Goal: Task Accomplishment & Management: Use online tool/utility

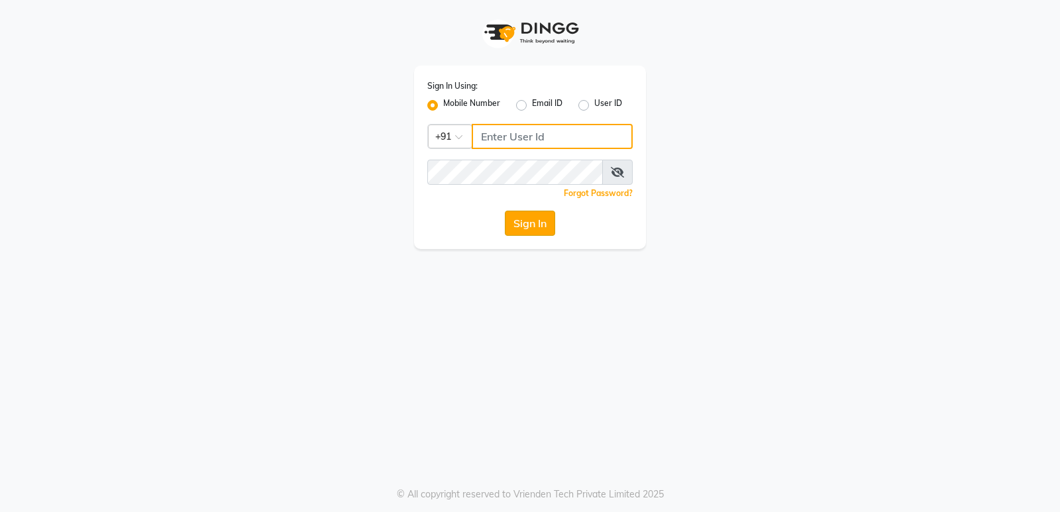
type input "8178352246"
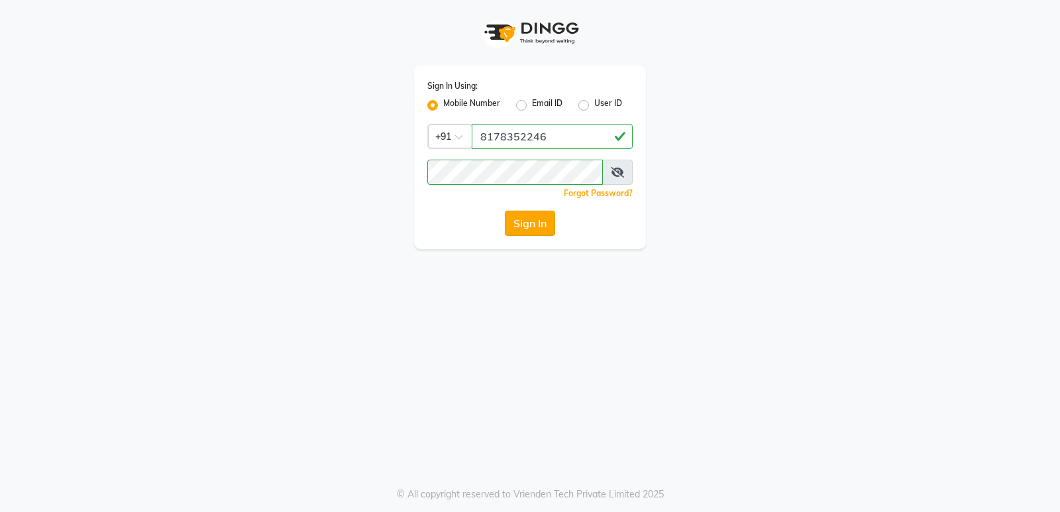
click at [517, 218] on button "Sign In" at bounding box center [530, 223] width 50 height 25
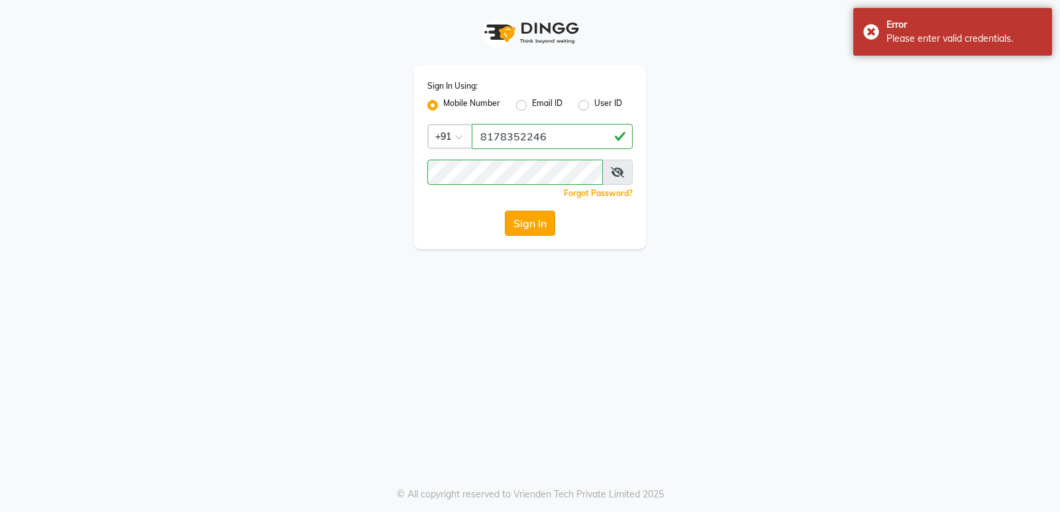
click at [531, 222] on button "Sign In" at bounding box center [530, 223] width 50 height 25
click at [543, 221] on button "Sign In" at bounding box center [530, 223] width 50 height 25
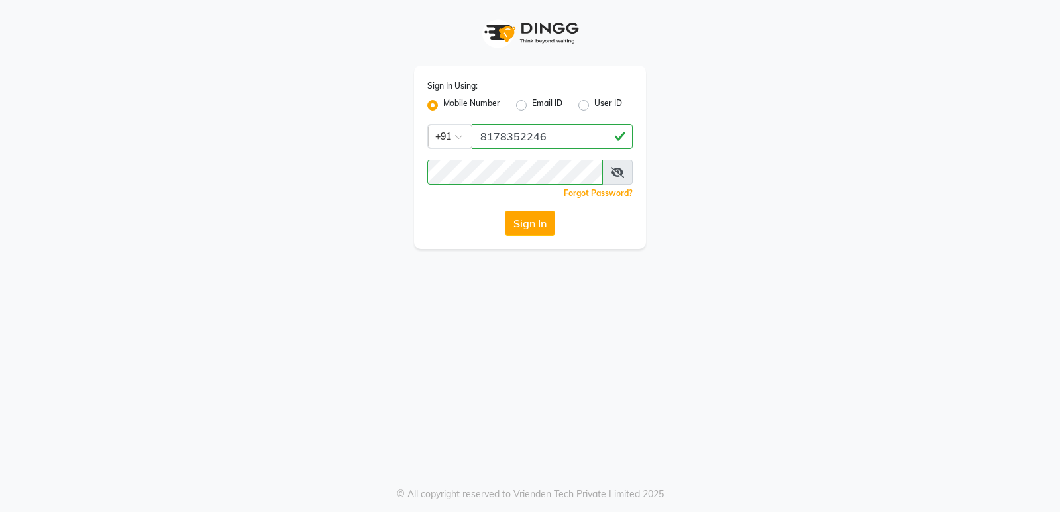
click at [617, 166] on span at bounding box center [617, 172] width 30 height 25
click at [614, 173] on icon at bounding box center [617, 172] width 13 height 11
click at [532, 106] on label "Email ID" at bounding box center [547, 105] width 30 height 16
click at [532, 106] on input "Email ID" at bounding box center [536, 101] width 9 height 9
radio input "true"
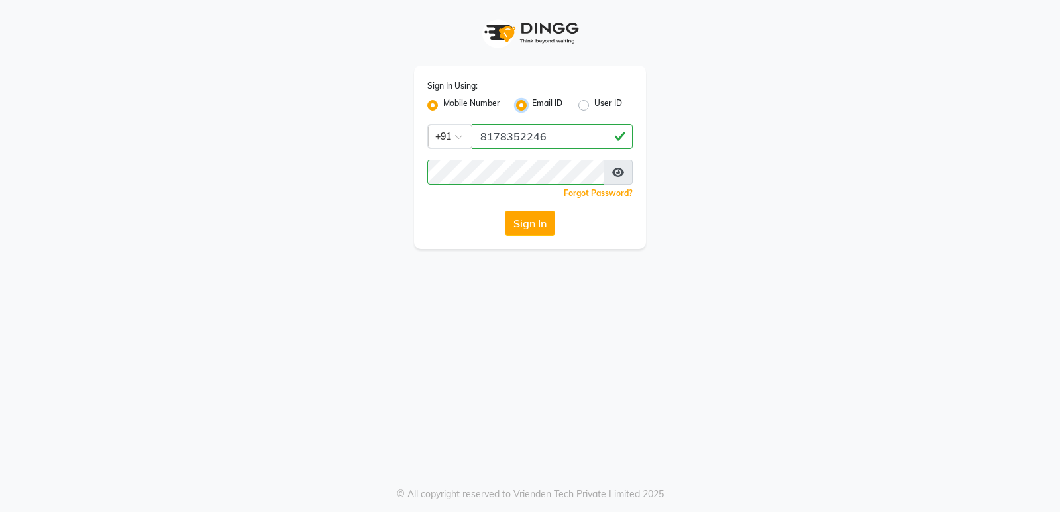
radio input "false"
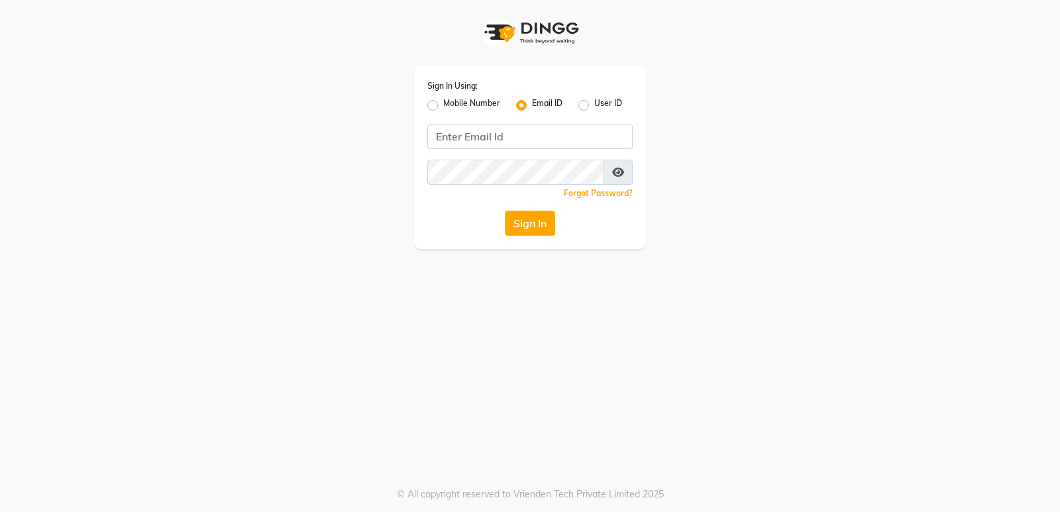
click at [594, 105] on label "User ID" at bounding box center [608, 105] width 28 height 16
click at [594, 105] on input "User ID" at bounding box center [598, 101] width 9 height 9
radio input "true"
radio input "false"
click at [443, 101] on label "Mobile Number" at bounding box center [471, 105] width 57 height 16
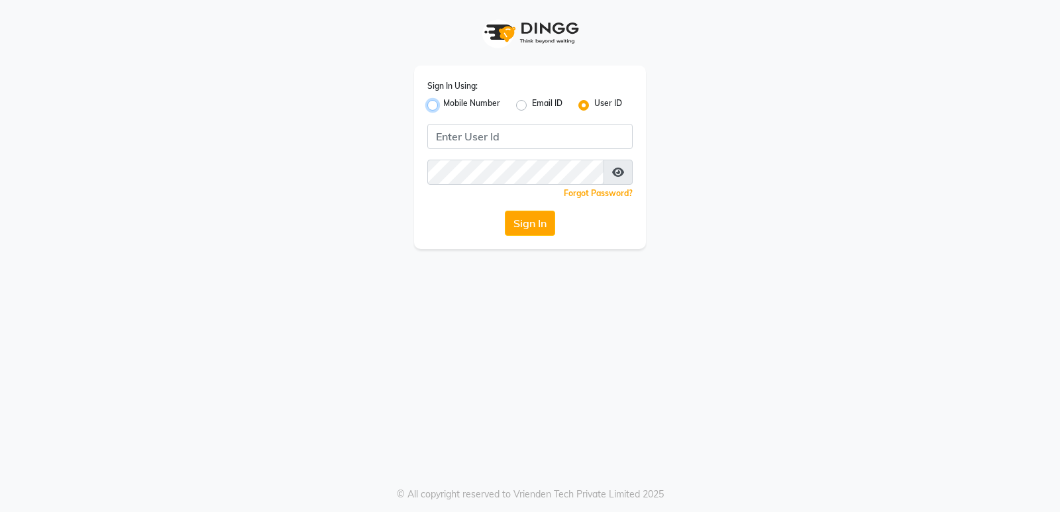
click at [443, 101] on input "Mobile Number" at bounding box center [447, 101] width 9 height 9
radio input "true"
radio input "false"
click at [537, 135] on input "Username" at bounding box center [552, 136] width 161 height 25
type input "8178352246"
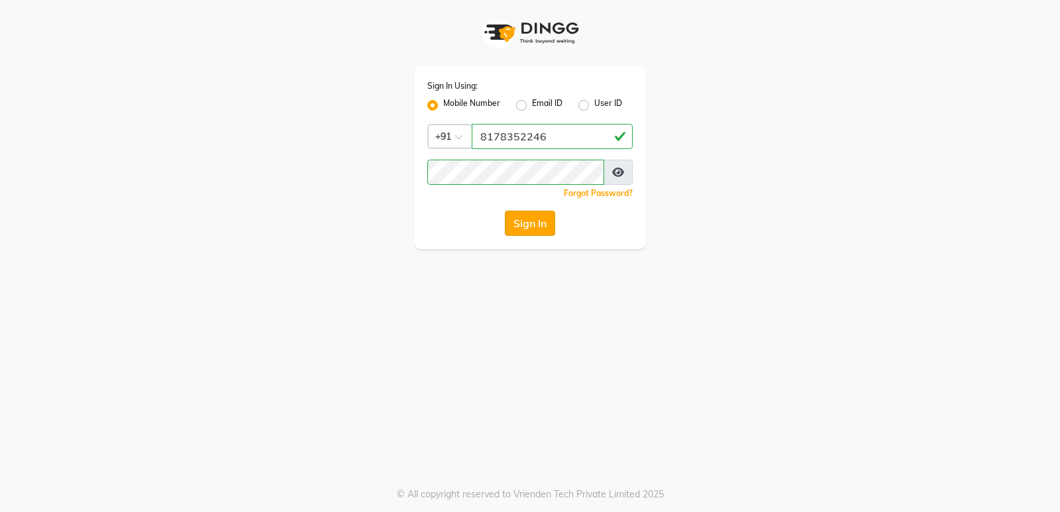
click at [535, 220] on button "Sign In" at bounding box center [530, 223] width 50 height 25
click at [535, 223] on button "Sign In" at bounding box center [530, 223] width 50 height 25
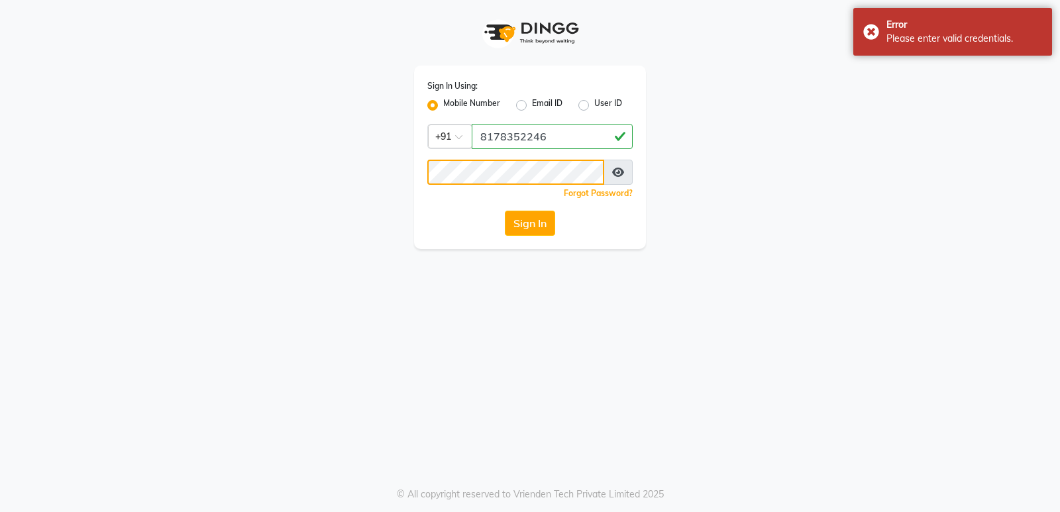
click at [405, 177] on div "Sign In Using: Mobile Number Email ID User ID Country Code × [PHONE_NUMBER] Rem…" at bounding box center [530, 124] width 252 height 249
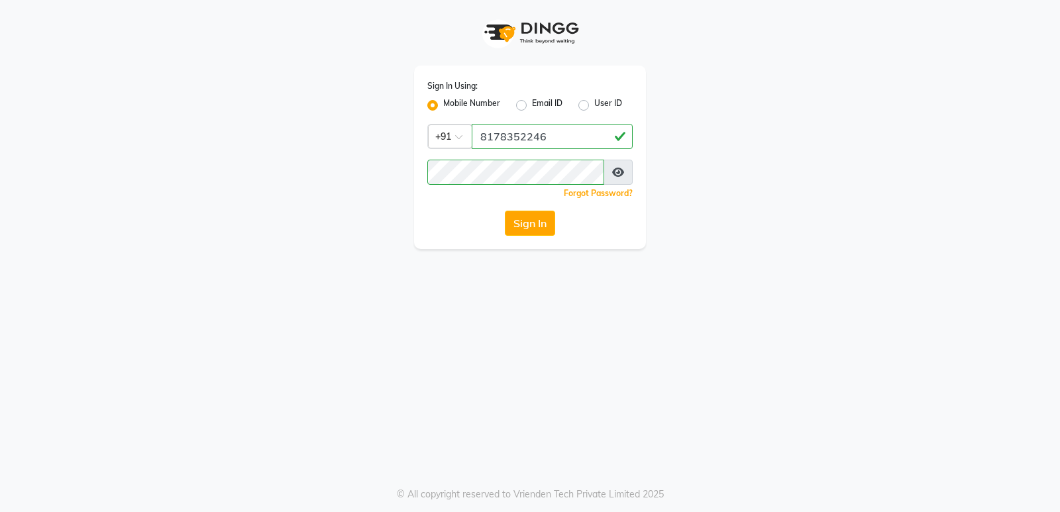
click at [435, 209] on div "Sign In Using: Mobile Number Email ID User ID Country Code × [PHONE_NUMBER] Rem…" at bounding box center [530, 158] width 232 height 184
click at [520, 221] on button "Sign In" at bounding box center [530, 223] width 50 height 25
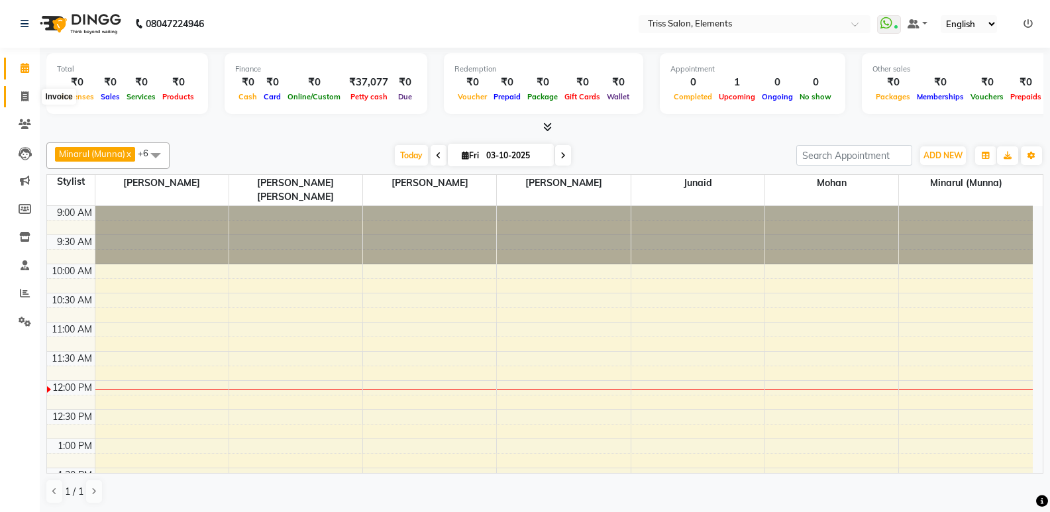
click at [19, 101] on span at bounding box center [24, 96] width 23 height 15
select select "service"
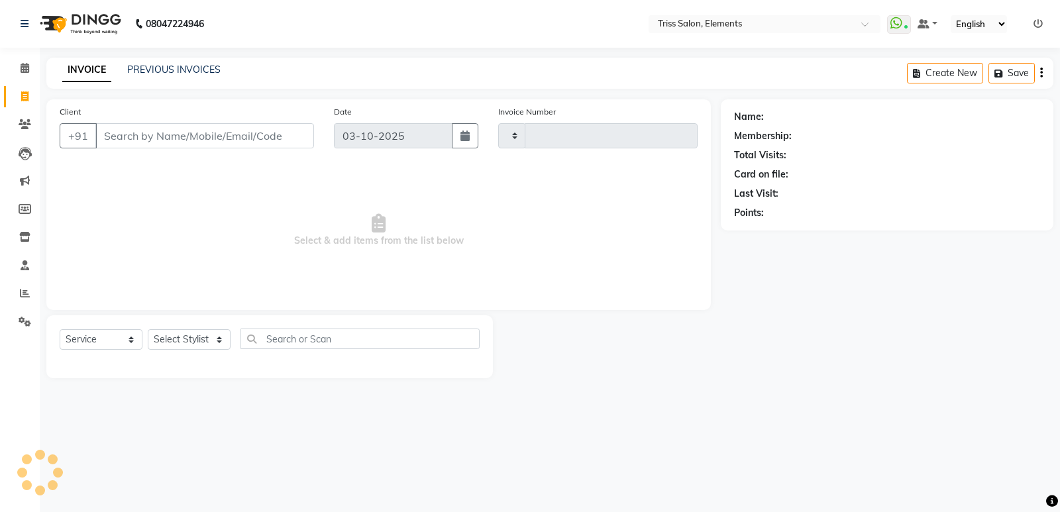
type input "2426"
select select "4303"
click at [164, 342] on select "Select Stylist Ankit ([PERSON_NAME]) [PERSON_NAME] ([PERSON_NAME]) [PERSON_NAME…" at bounding box center [195, 339] width 95 height 21
select select "66361"
click at [148, 329] on select "Select Stylist Ankit ([PERSON_NAME]) [PERSON_NAME] ([PERSON_NAME]) [PERSON_NAME…" at bounding box center [195, 339] width 95 height 21
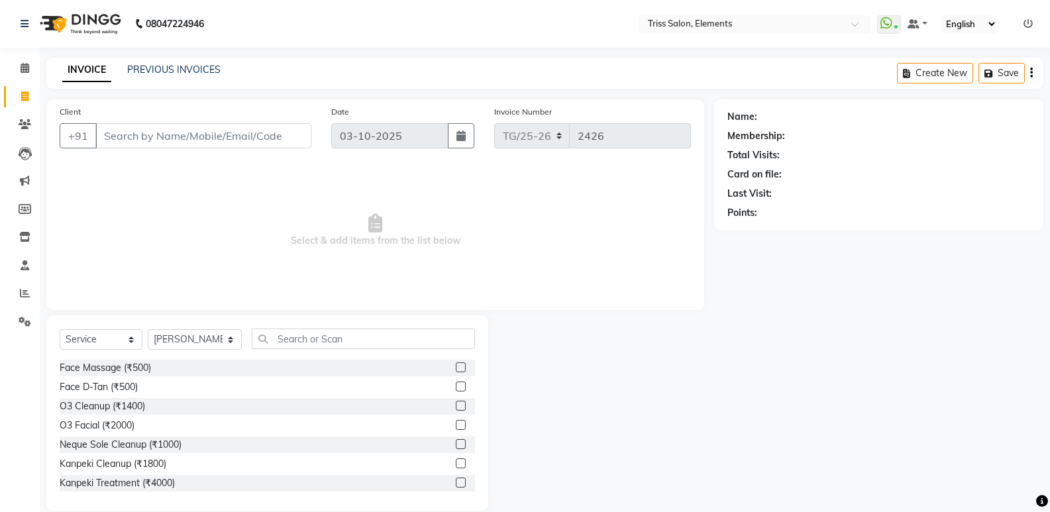
click at [304, 326] on div "Select Service Product Membership Package Voucher Prepaid Gift Card Select Styl…" at bounding box center [267, 412] width 442 height 195
click at [306, 336] on input "text" at bounding box center [363, 339] width 223 height 21
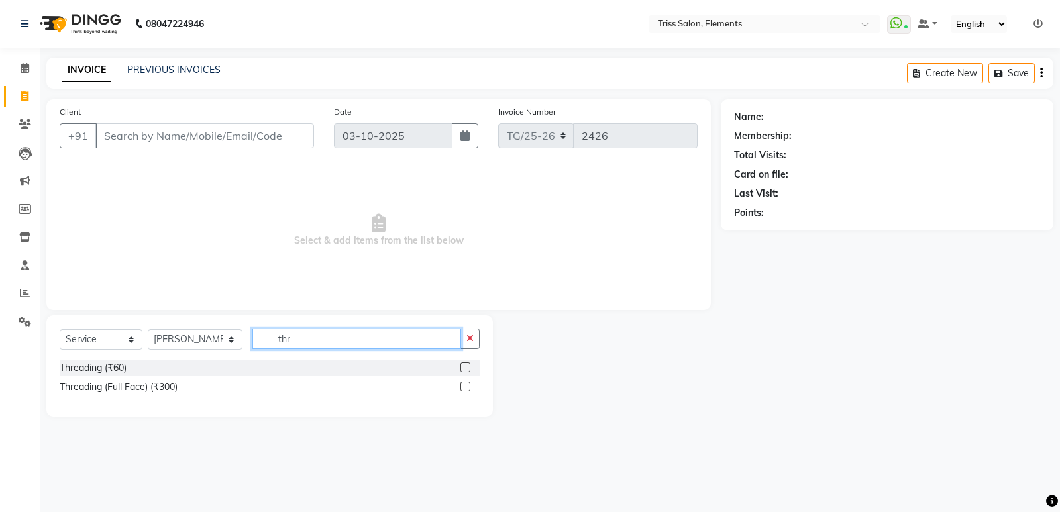
type input "thr"
drag, startPoint x: 464, startPoint y: 369, endPoint x: 417, endPoint y: 352, distance: 49.5
click at [459, 366] on div "Threading (₹60)" at bounding box center [270, 368] width 420 height 17
drag, startPoint x: 303, startPoint y: 344, endPoint x: 133, endPoint y: 360, distance: 171.0
click at [132, 360] on div "Select Service Product Membership Package Voucher Prepaid Gift Card Select Styl…" at bounding box center [269, 365] width 447 height 101
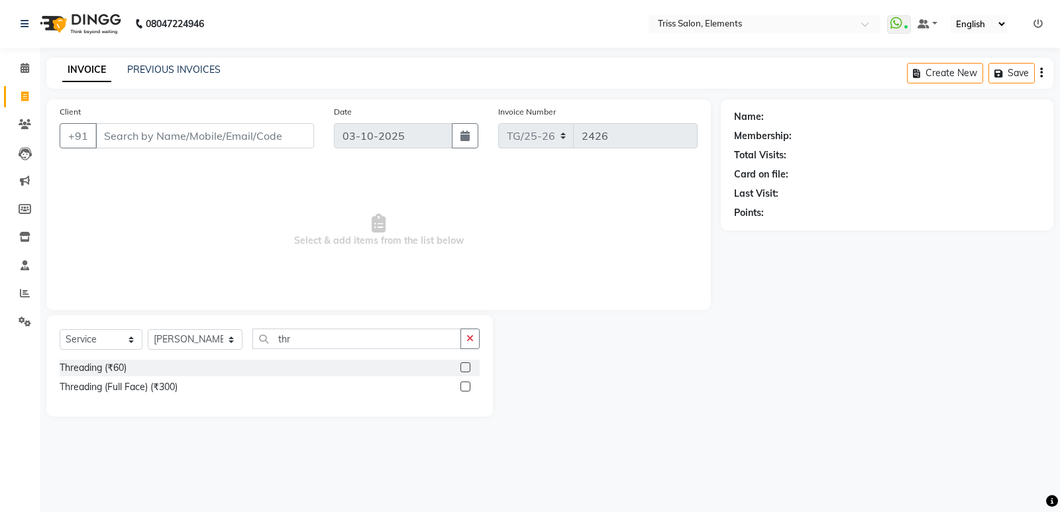
click at [467, 365] on label at bounding box center [465, 367] width 10 height 10
click at [467, 365] on input "checkbox" at bounding box center [464, 368] width 9 height 9
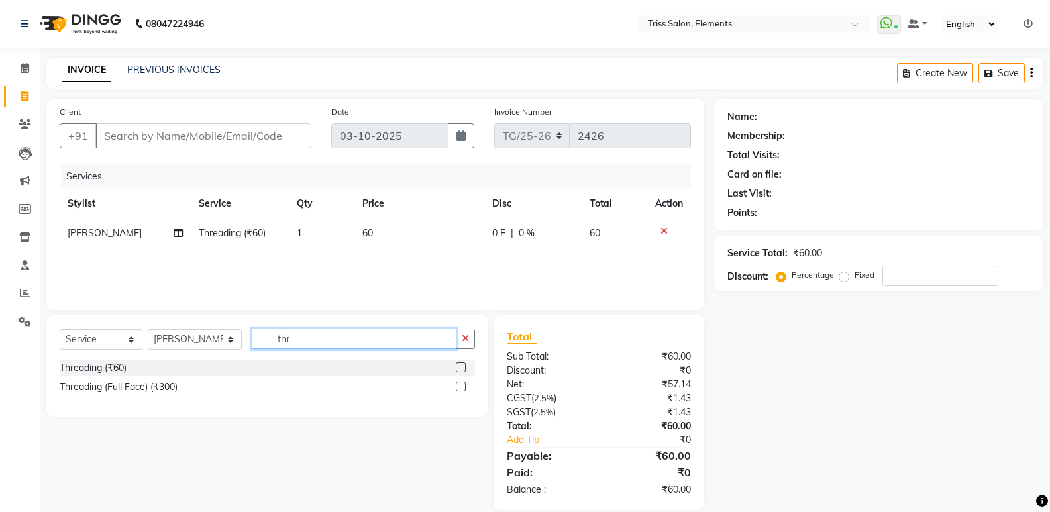
checkbox input "false"
drag, startPoint x: 197, startPoint y: 348, endPoint x: 131, endPoint y: 360, distance: 67.3
click at [131, 360] on div "Select Service Product Membership Package Voucher Prepaid Gift Card Select Styl…" at bounding box center [267, 365] width 442 height 101
type input "upp"
click at [458, 366] on label at bounding box center [461, 367] width 10 height 10
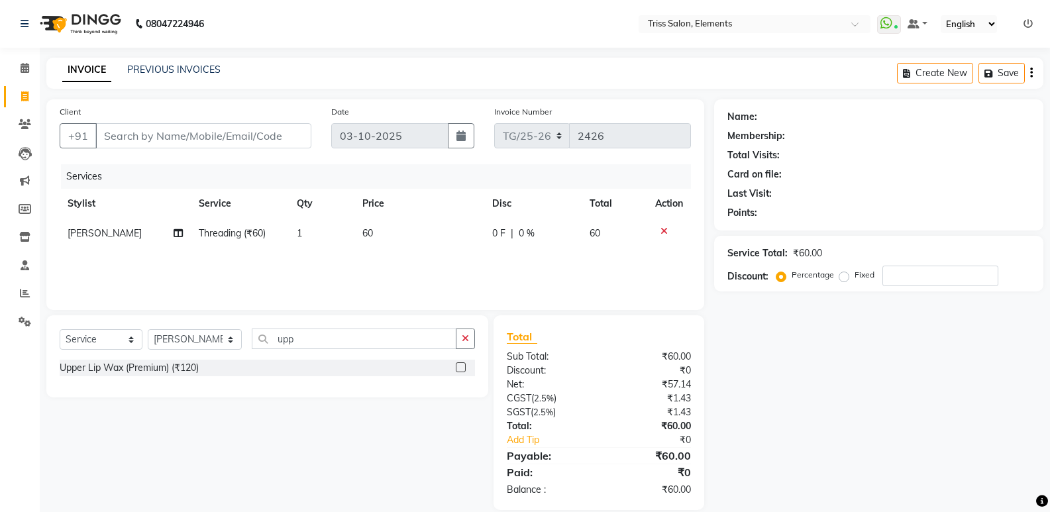
click at [458, 366] on input "checkbox" at bounding box center [460, 368] width 9 height 9
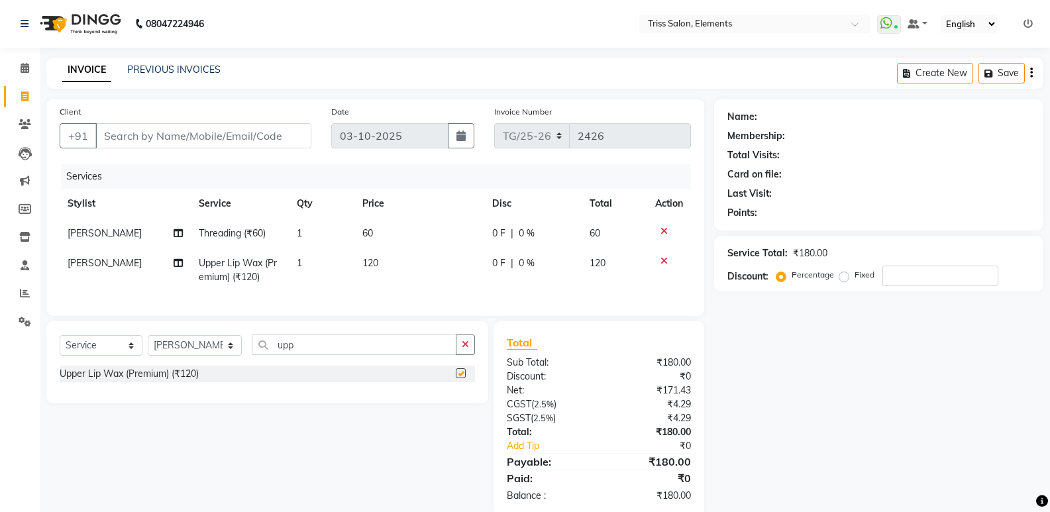
checkbox input "false"
click at [288, 129] on input "Client" at bounding box center [203, 135] width 216 height 25
click at [290, 138] on input "Client" at bounding box center [203, 135] width 216 height 25
click at [278, 136] on input "Client" at bounding box center [203, 135] width 216 height 25
click at [281, 142] on input "Client" at bounding box center [203, 135] width 216 height 25
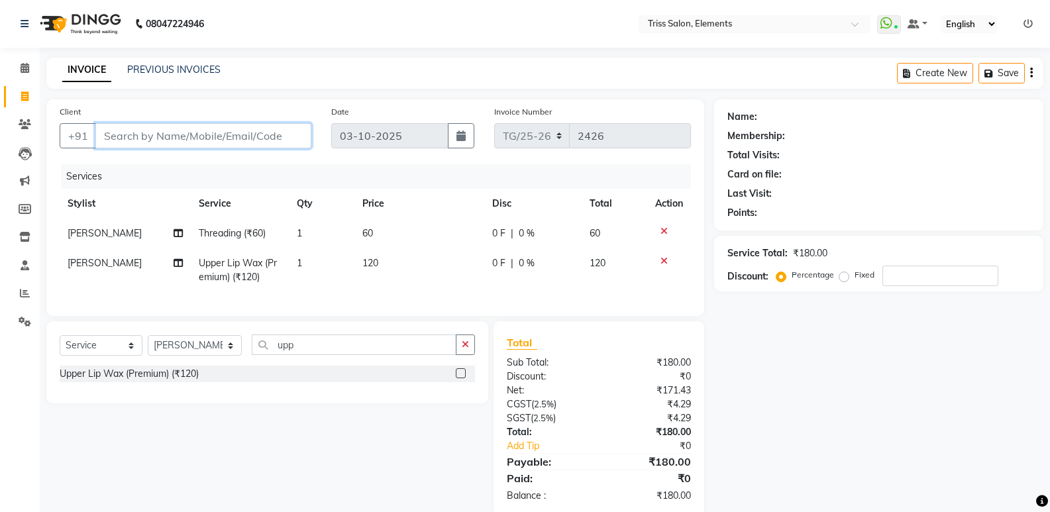
type input "9"
type input "0"
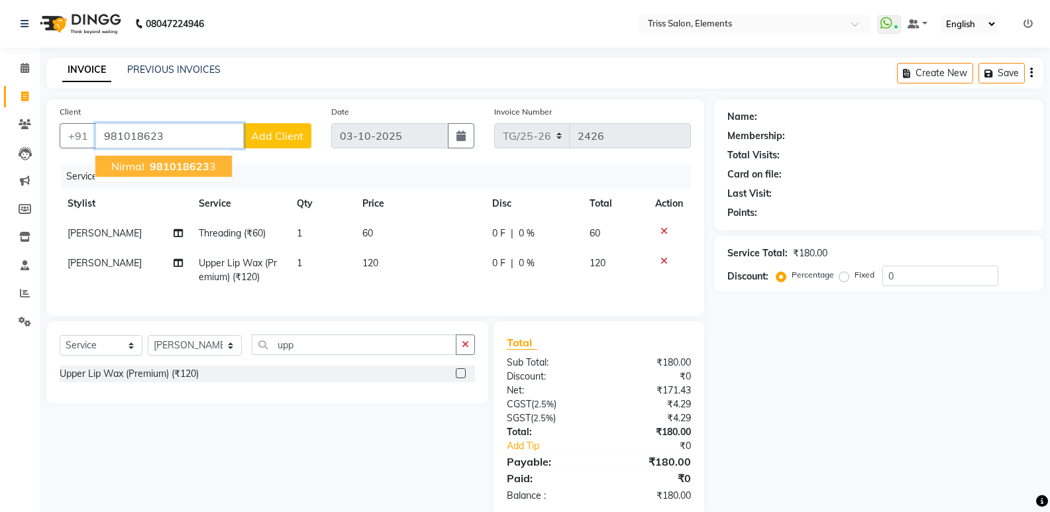
click at [172, 164] on span "981018623" at bounding box center [180, 166] width 60 height 13
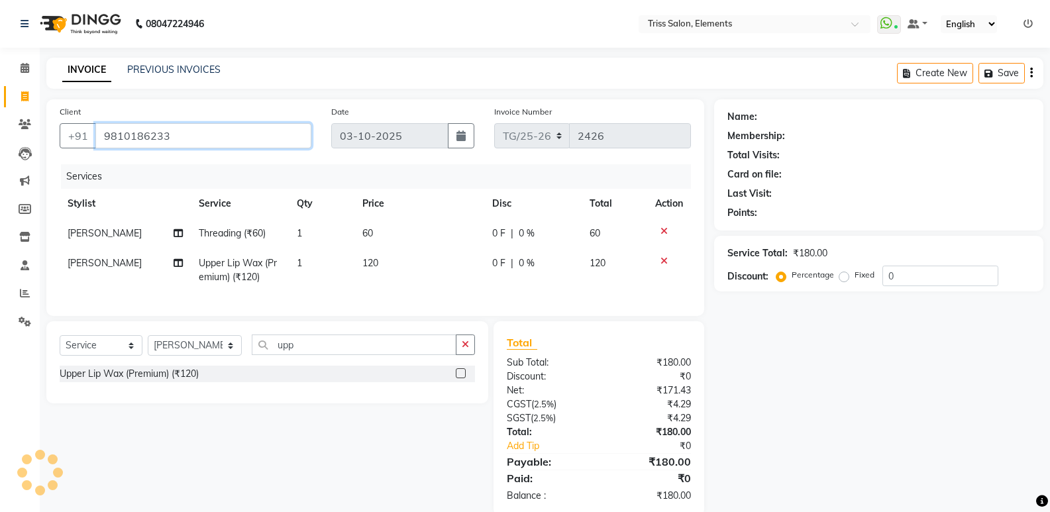
type input "9810186233"
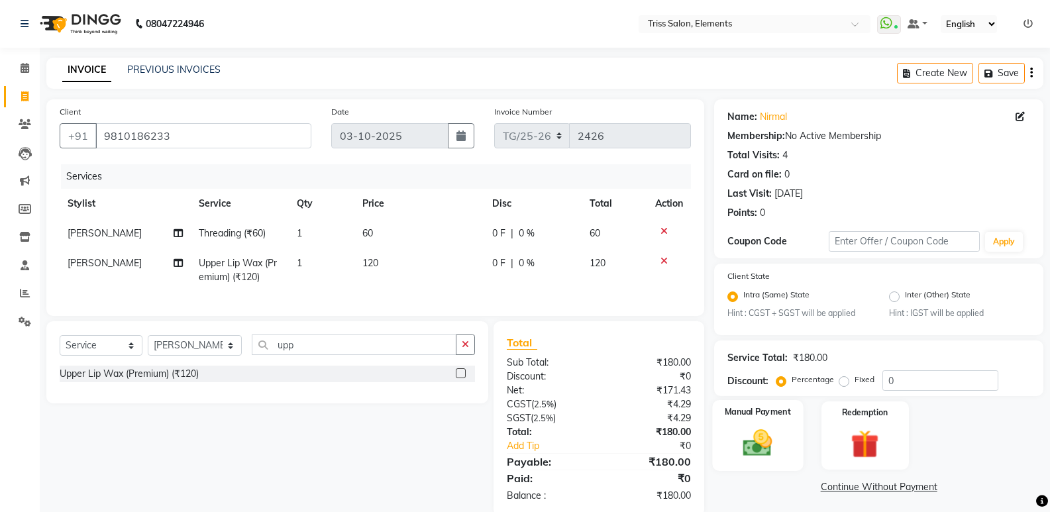
click at [758, 443] on img at bounding box center [757, 444] width 47 height 34
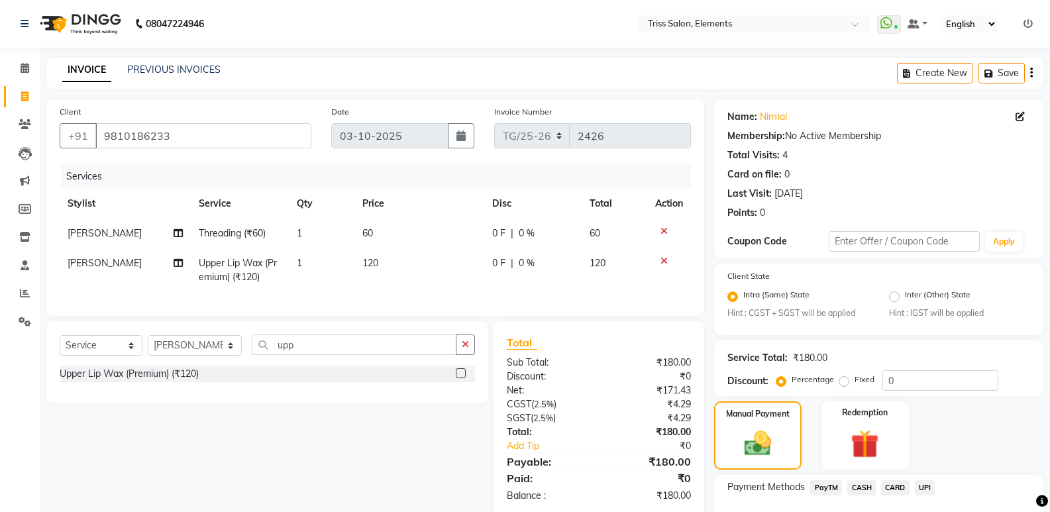
click at [825, 486] on span "PayTM" at bounding box center [826, 487] width 32 height 15
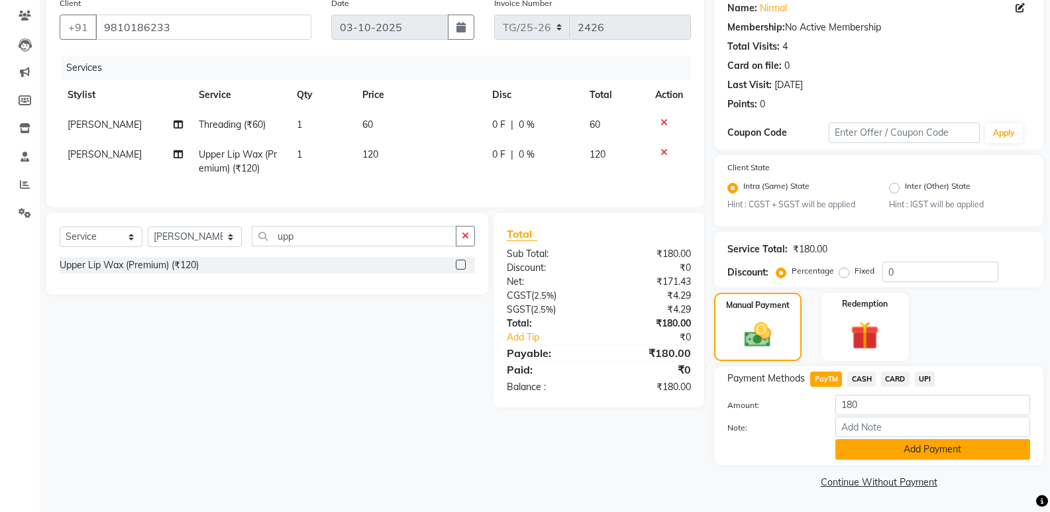
click at [924, 454] on button "Add Payment" at bounding box center [932, 449] width 195 height 21
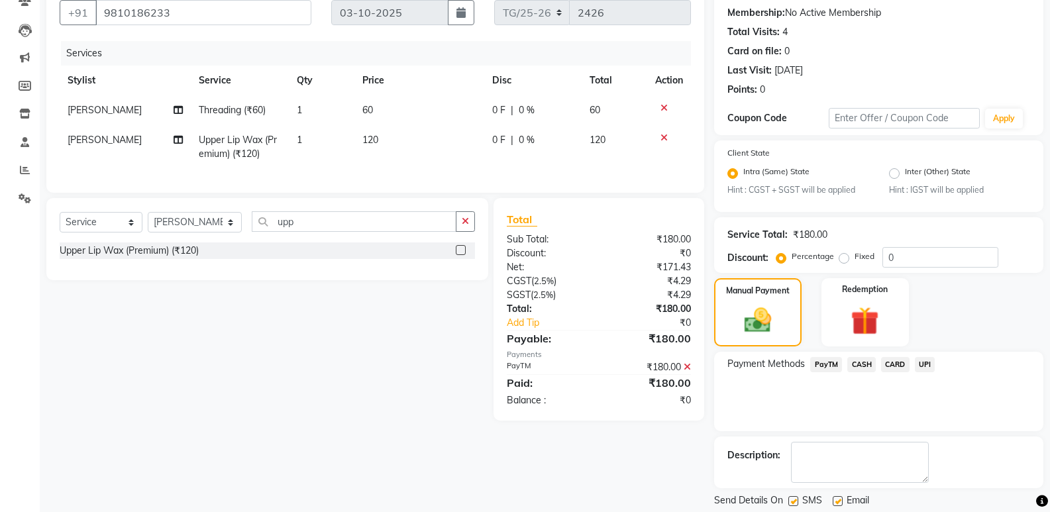
scroll to position [164, 0]
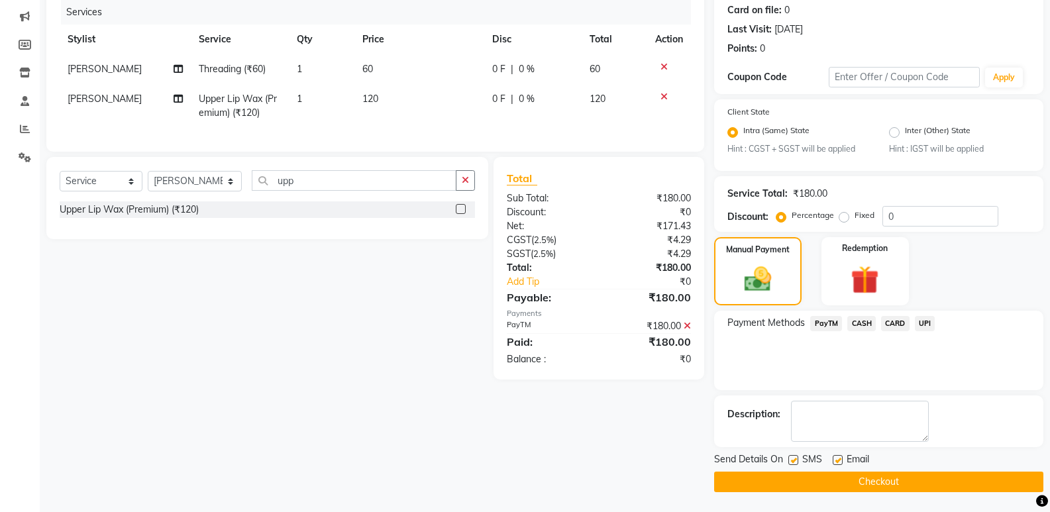
click at [983, 484] on button "Checkout" at bounding box center [878, 482] width 329 height 21
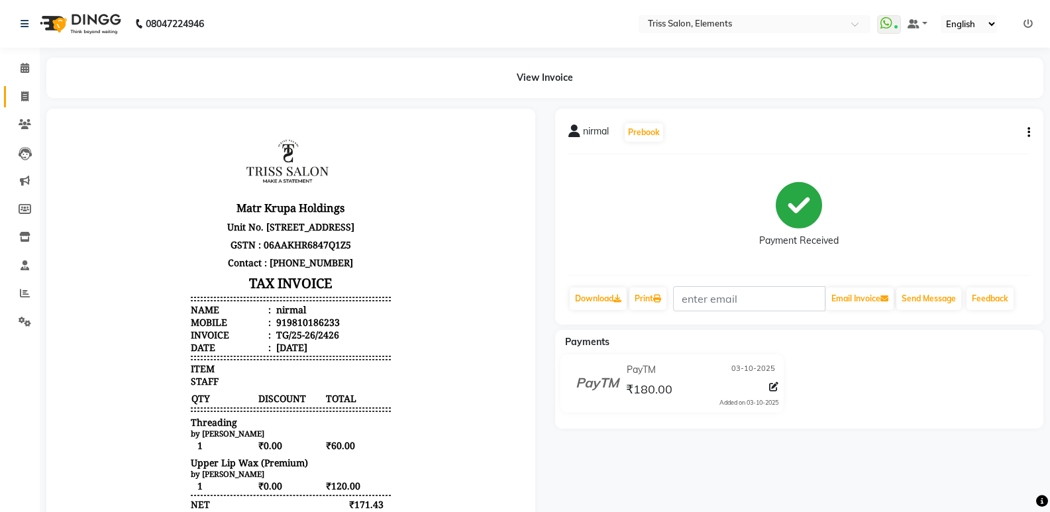
click at [28, 103] on ul "Calendar Invoice Clients Leads Marketing Members Inventory Staff Reports Settin…" at bounding box center [20, 198] width 40 height 288
click at [34, 85] on li "Invoice" at bounding box center [20, 97] width 40 height 28
click at [25, 92] on icon at bounding box center [24, 96] width 7 height 10
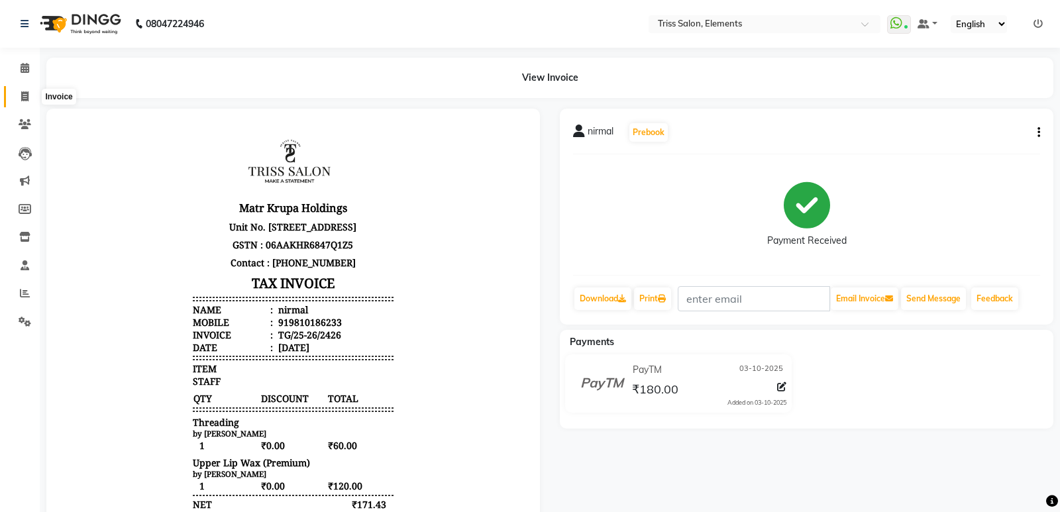
select select "service"
